Goal: Task Accomplishment & Management: Complete application form

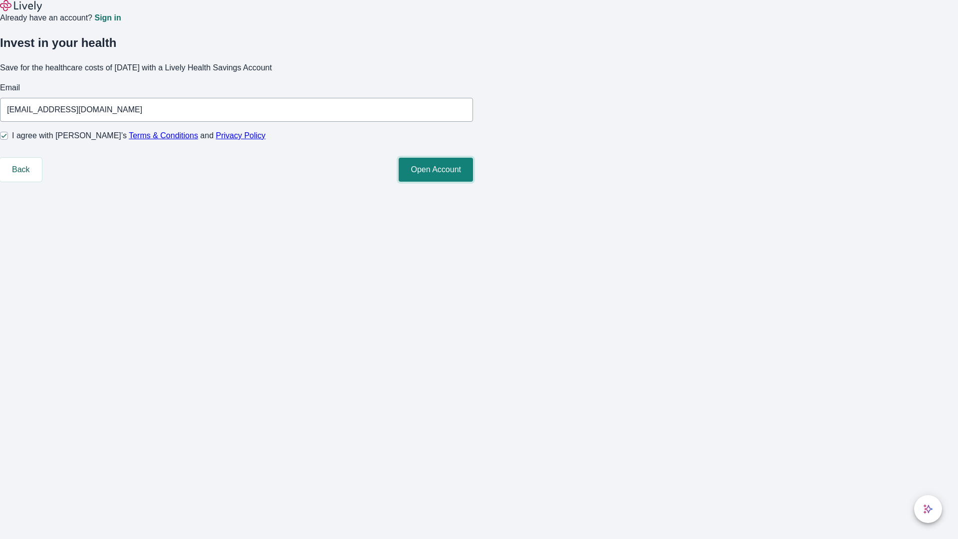
click at [473, 182] on button "Open Account" at bounding box center [435, 170] width 74 height 24
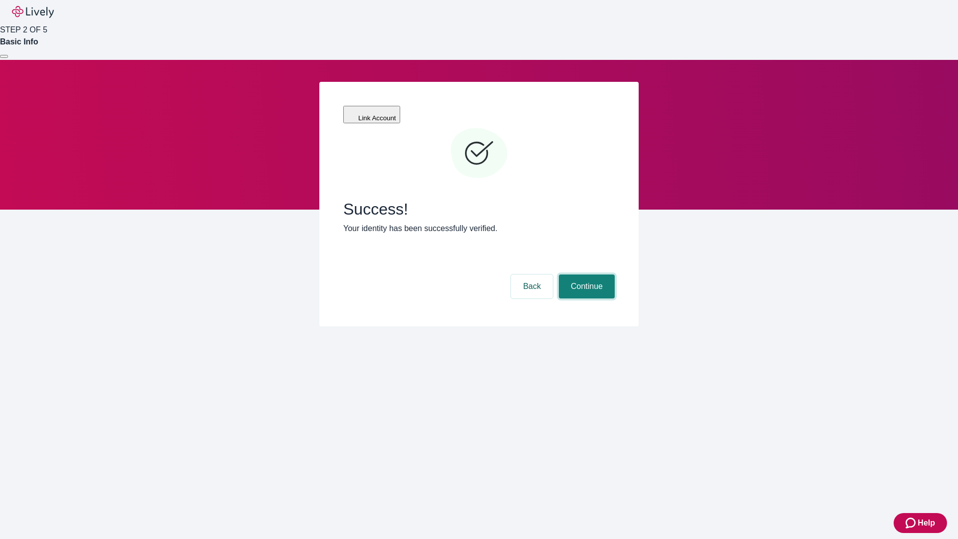
click at [585, 274] on button "Continue" at bounding box center [587, 286] width 56 height 24
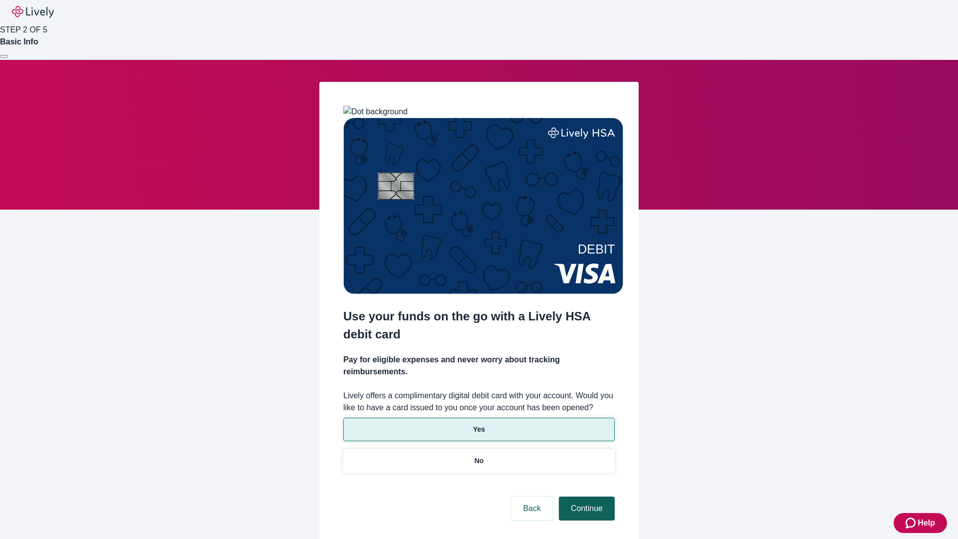
click at [478, 424] on p "Yes" at bounding box center [479, 429] width 12 height 10
click at [585, 496] on button "Continue" at bounding box center [587, 508] width 56 height 24
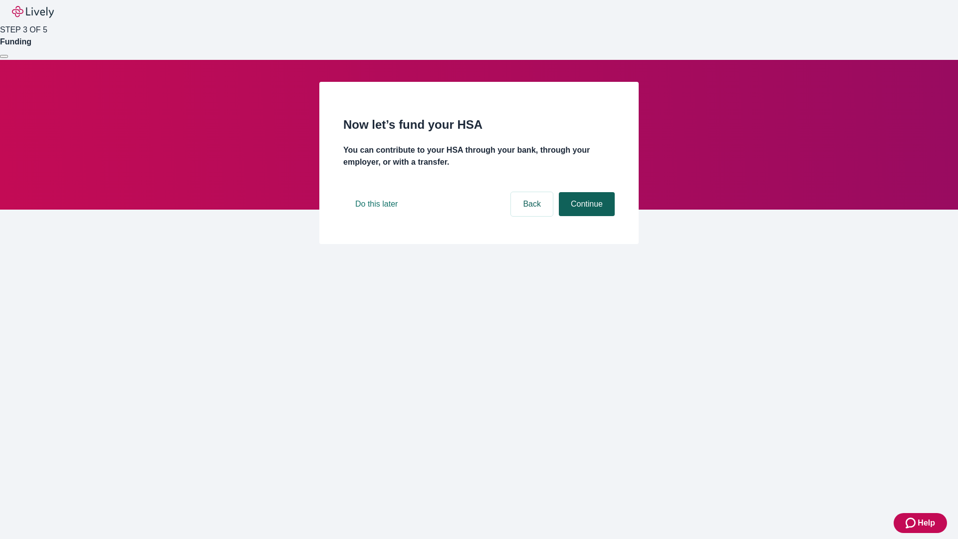
click at [585, 216] on button "Continue" at bounding box center [587, 204] width 56 height 24
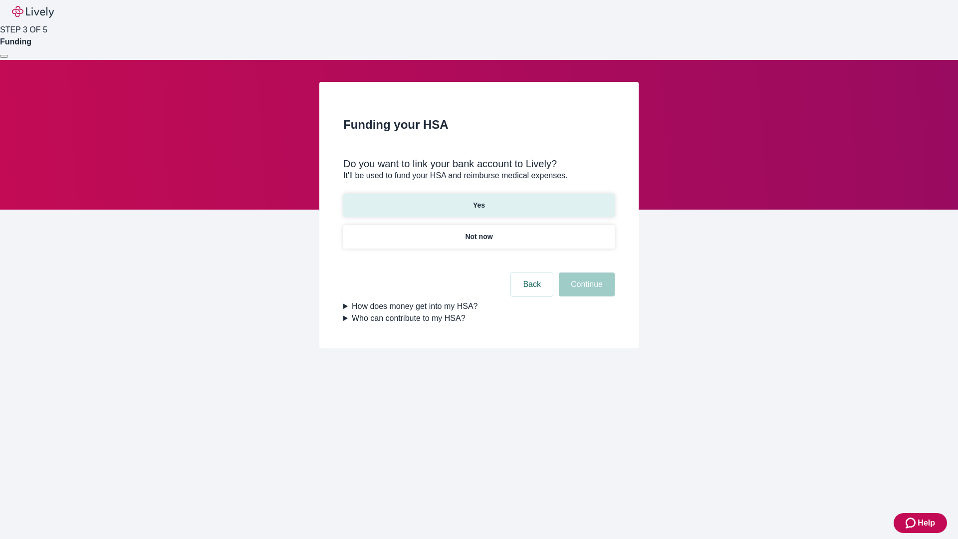
click at [478, 200] on p "Yes" at bounding box center [479, 205] width 12 height 10
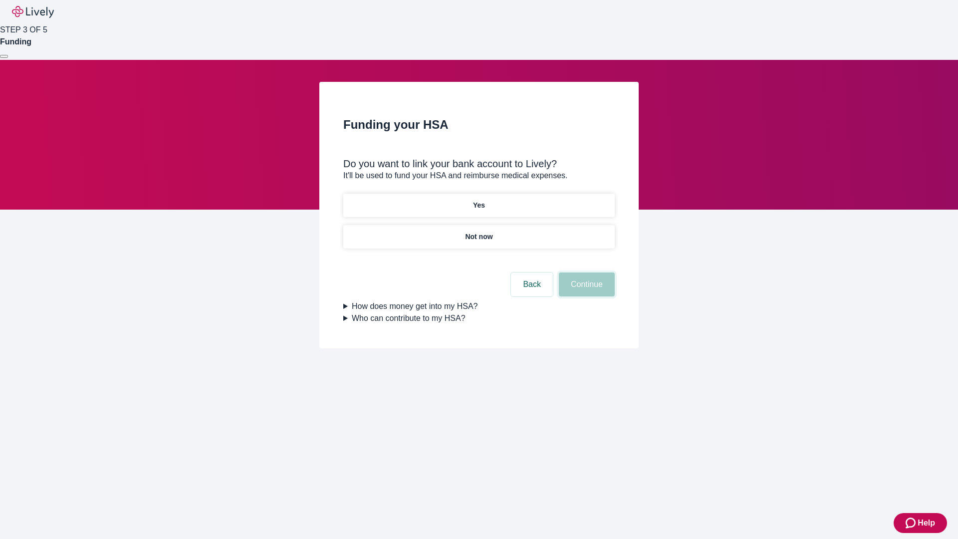
click at [585, 272] on button "Continue" at bounding box center [587, 284] width 56 height 24
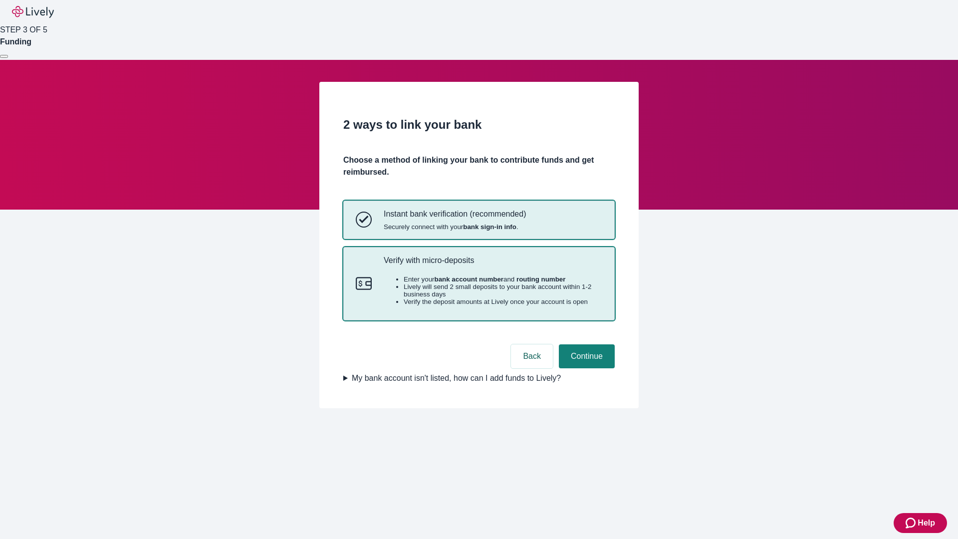
click at [492, 265] on p "Verify with micro-deposits" at bounding box center [493, 259] width 218 height 9
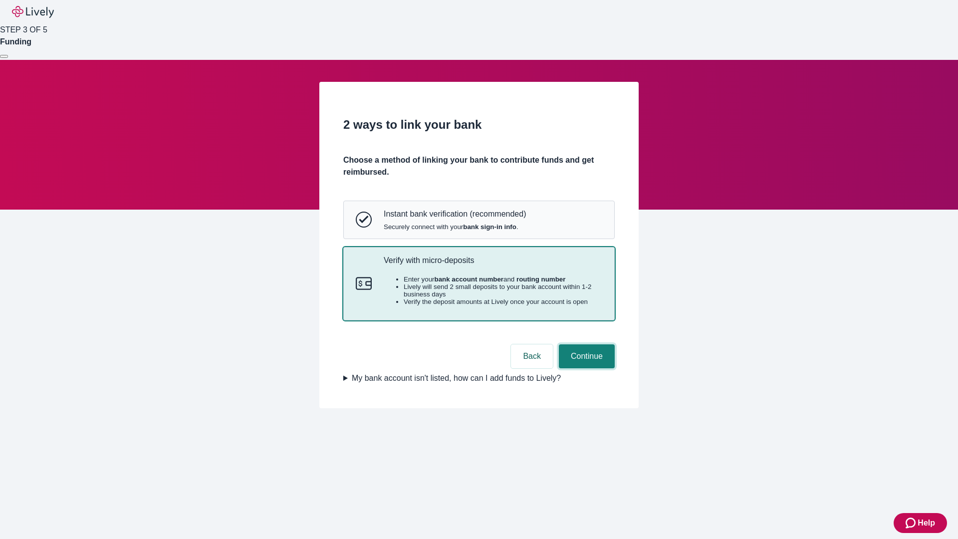
click at [585, 368] on button "Continue" at bounding box center [587, 356] width 56 height 24
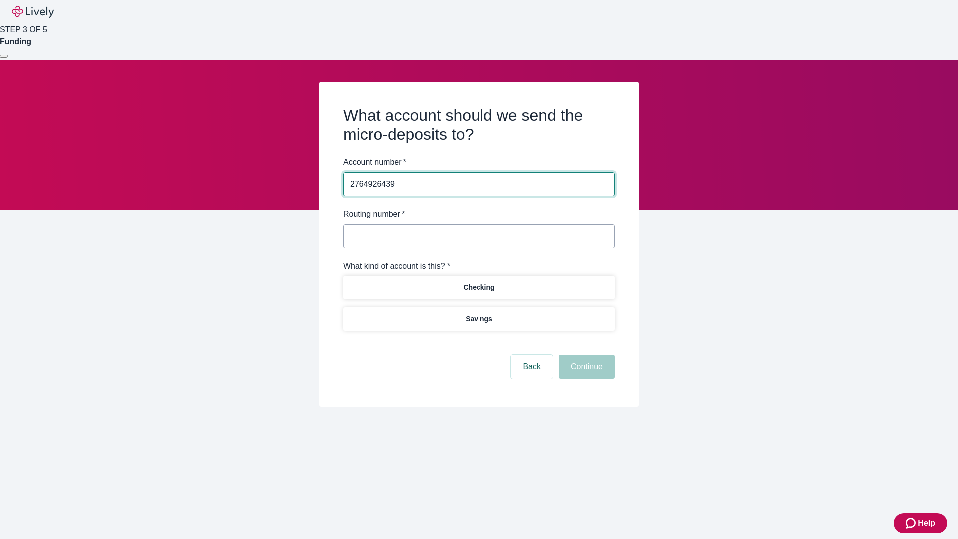
type input "2764926439"
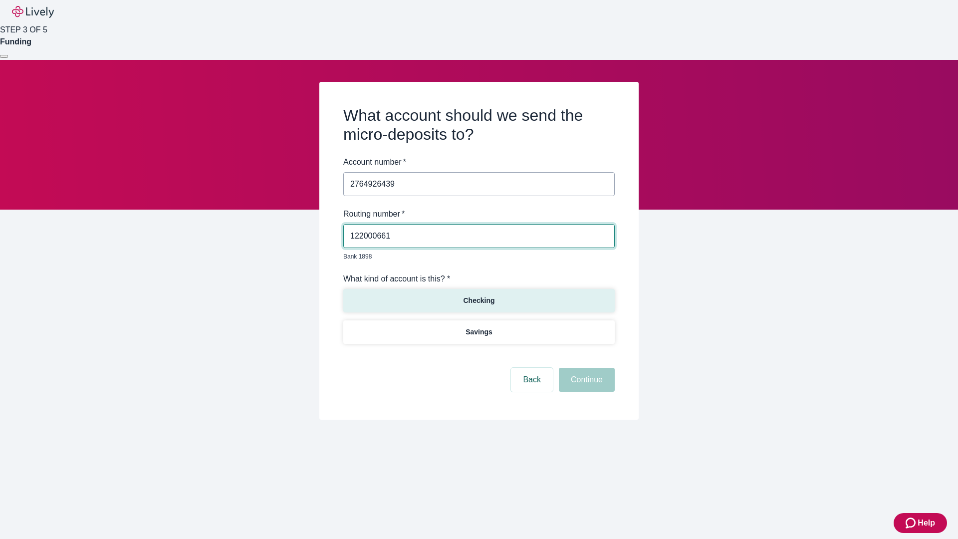
type input "122000661"
click at [478, 295] on p "Checking" at bounding box center [478, 300] width 31 height 10
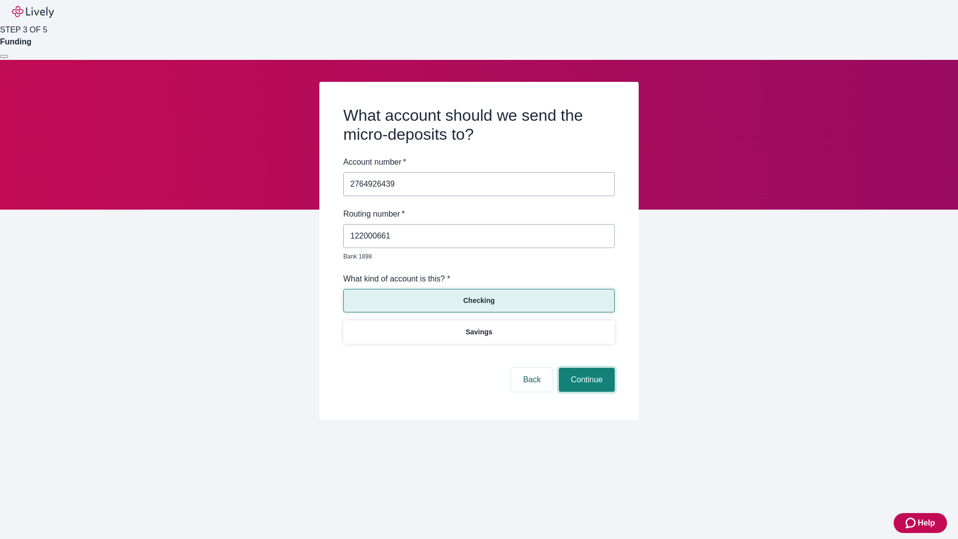
click at [585, 368] on button "Continue" at bounding box center [587, 380] width 56 height 24
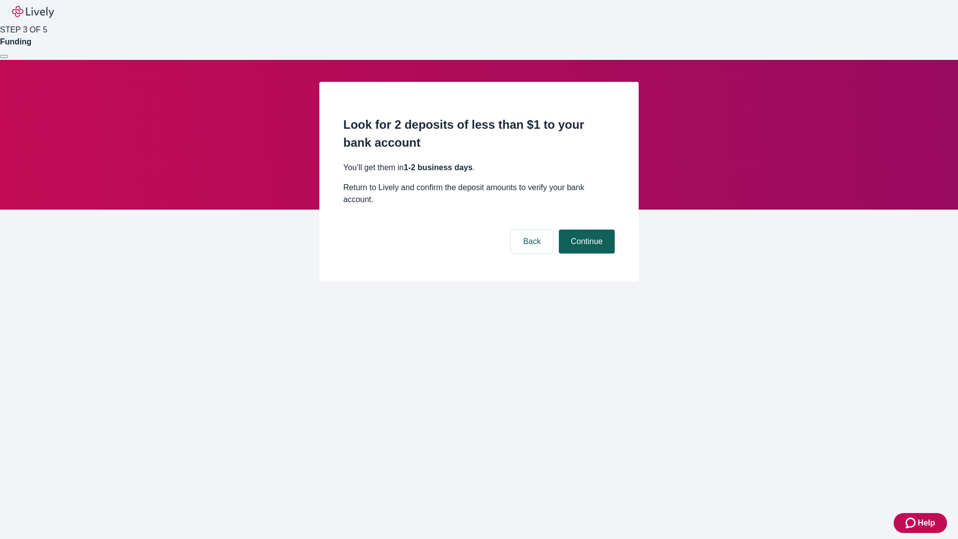
click at [585, 229] on button "Continue" at bounding box center [587, 241] width 56 height 24
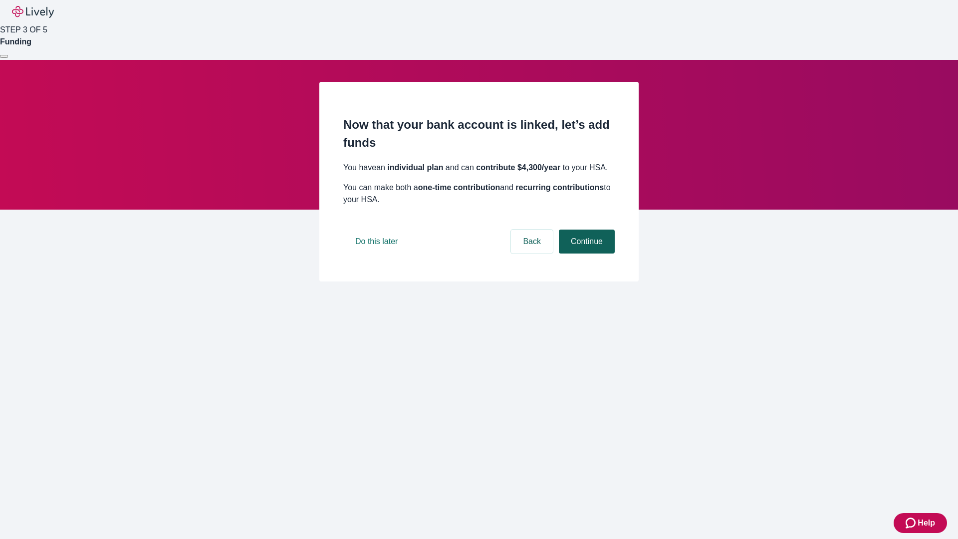
click at [585, 253] on button "Continue" at bounding box center [587, 241] width 56 height 24
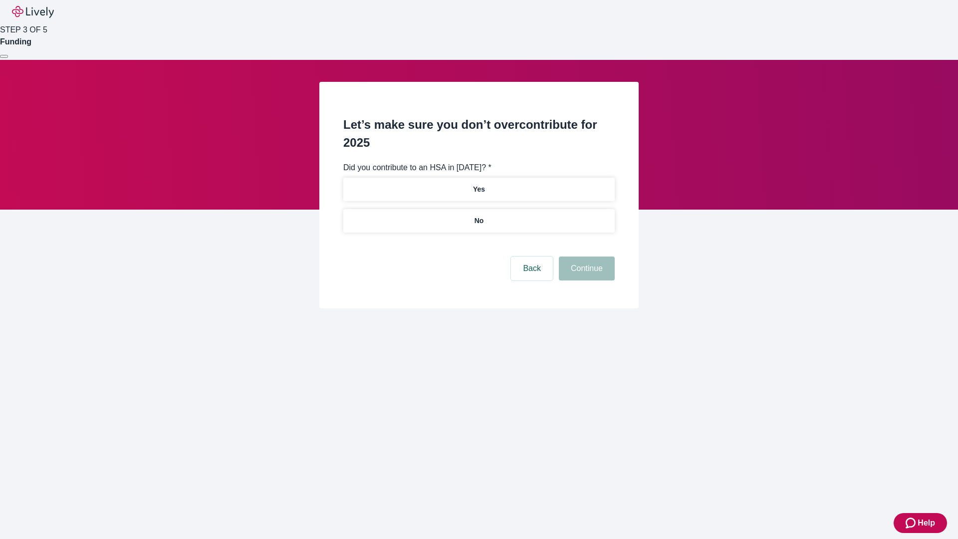
click at [478, 215] on p "No" at bounding box center [478, 220] width 9 height 10
click at [585, 256] on button "Continue" at bounding box center [587, 268] width 56 height 24
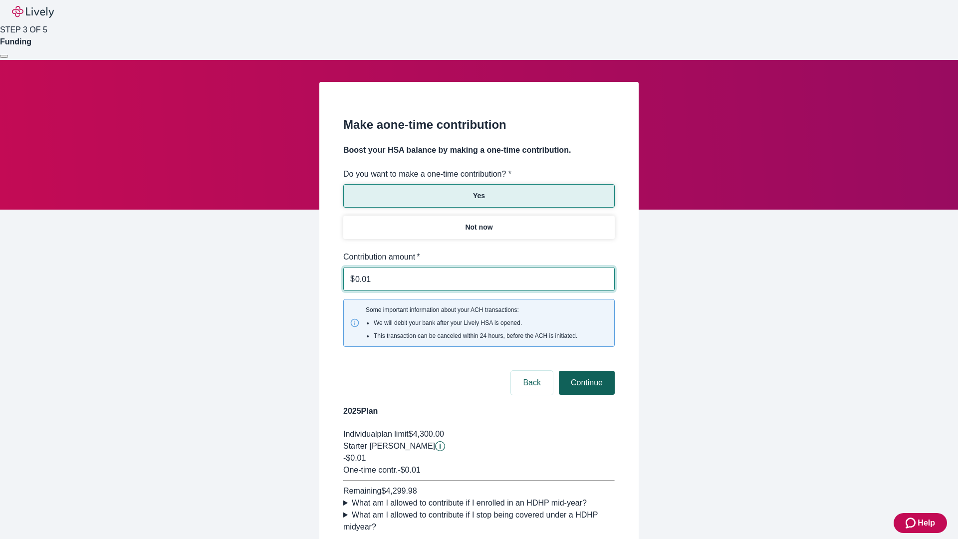
type input "0.01"
click at [585, 371] on button "Continue" at bounding box center [587, 383] width 56 height 24
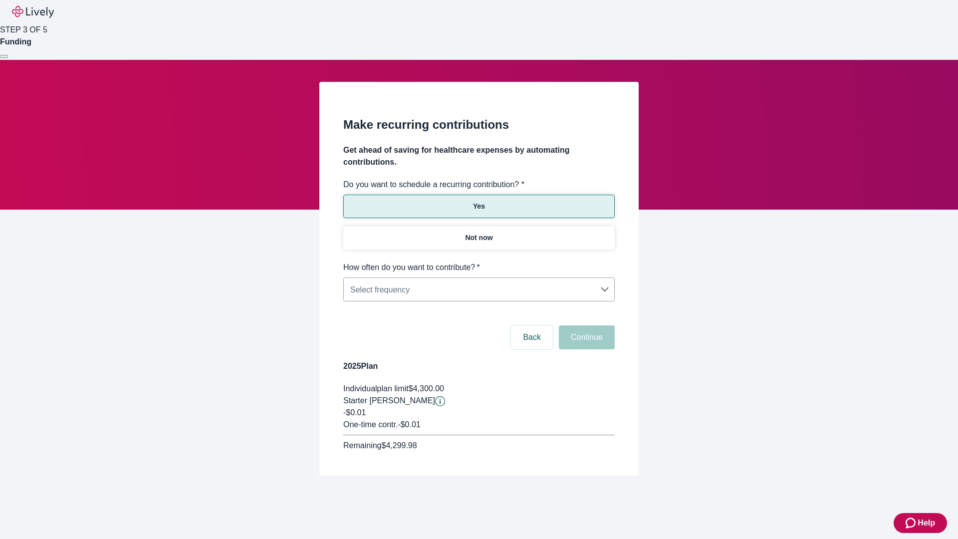
click at [478, 261] on body "Help STEP 3 OF 5 Funding Make recurring contributions Get ahead of saving for h…" at bounding box center [479, 261] width 958 height 523
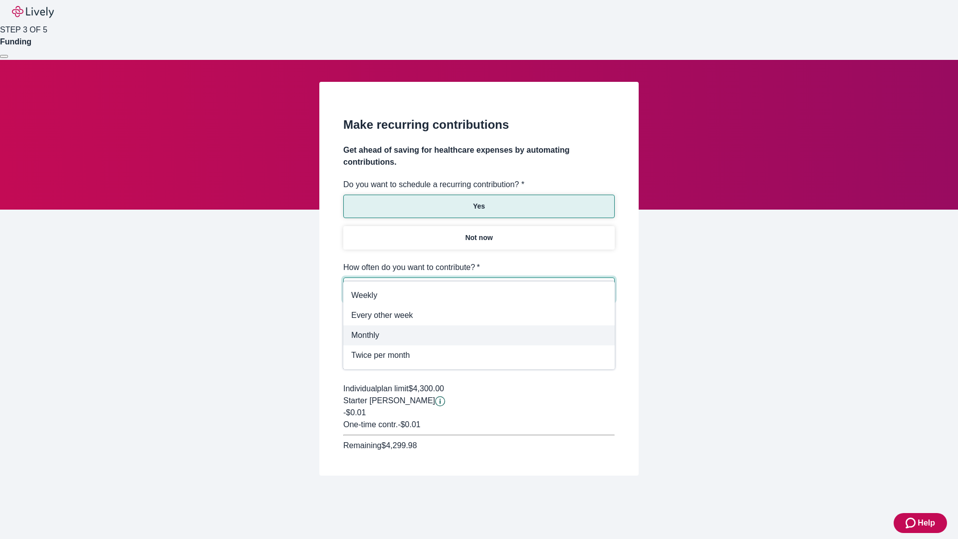
click at [479, 335] on span "Monthly" at bounding box center [478, 335] width 255 height 12
type input "Monthly"
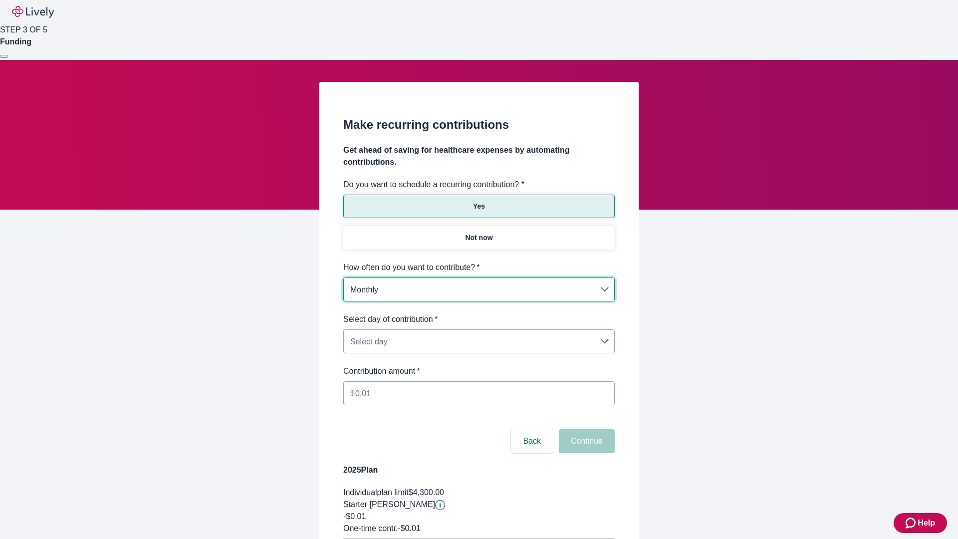
click at [478, 313] on body "Help STEP 3 OF 5 Funding Make recurring contributions Get ahead of saving for h…" at bounding box center [479, 313] width 958 height 627
type input "Monthly15th"
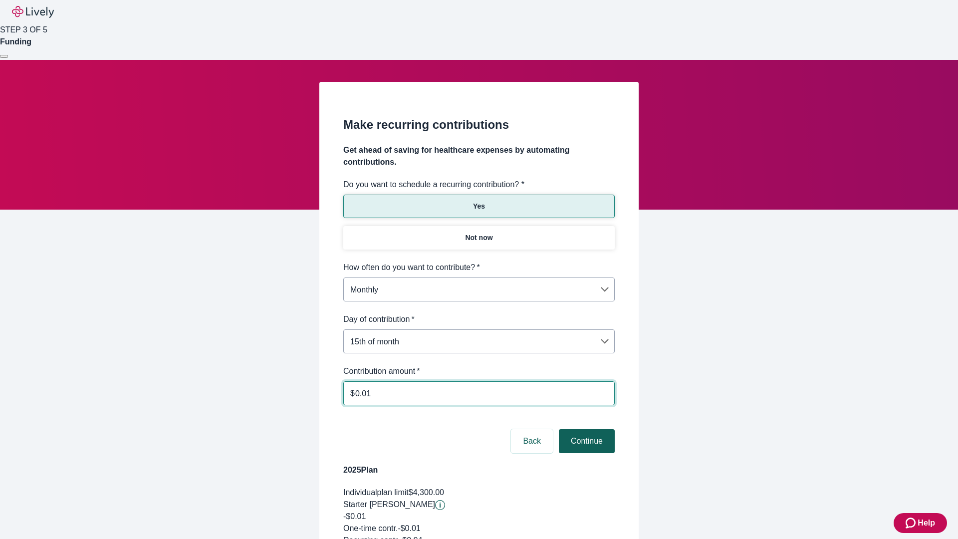
click at [585, 429] on button "Continue" at bounding box center [587, 441] width 56 height 24
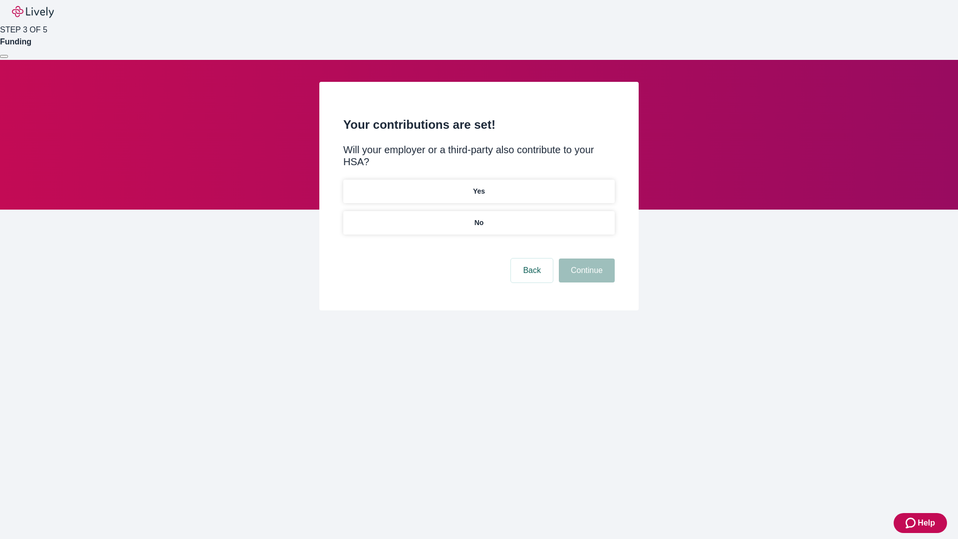
click at [478, 186] on p "Yes" at bounding box center [479, 191] width 12 height 10
click at [585, 258] on button "Continue" at bounding box center [587, 270] width 56 height 24
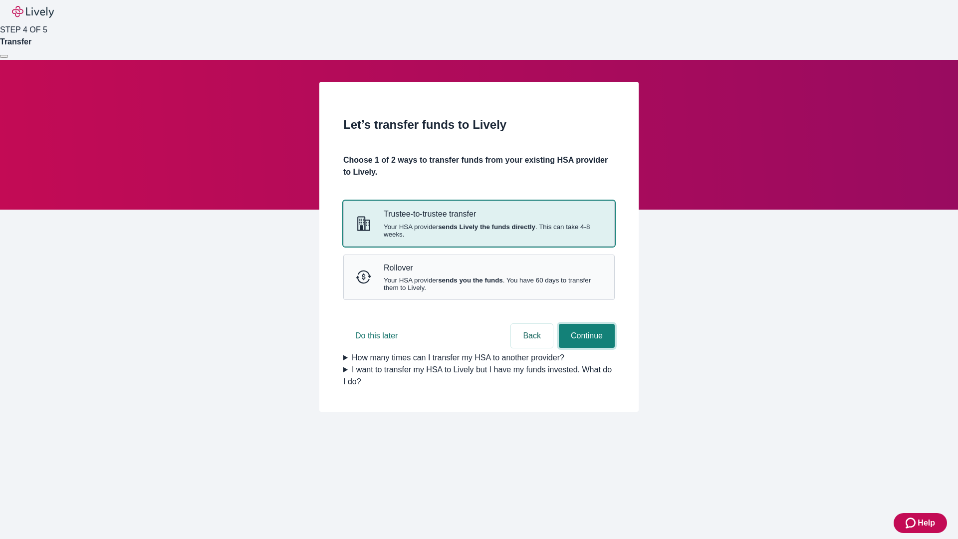
click at [585, 348] on button "Continue" at bounding box center [587, 336] width 56 height 24
